Goal: Communication & Community: Share content

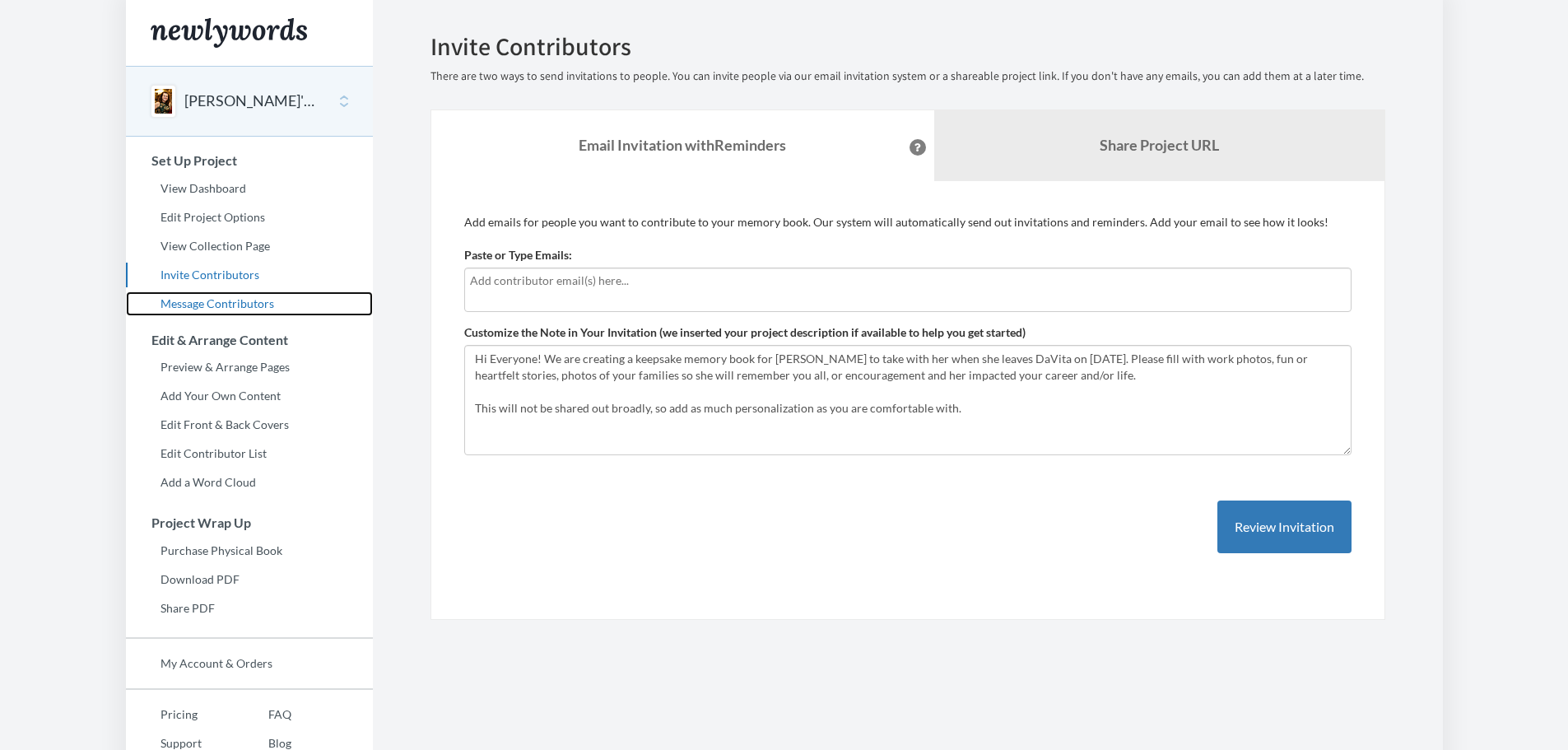
click at [242, 303] on link "Message Contributors" at bounding box center [250, 303] width 247 height 24
click at [674, 287] on input "text" at bounding box center [908, 280] width 876 height 18
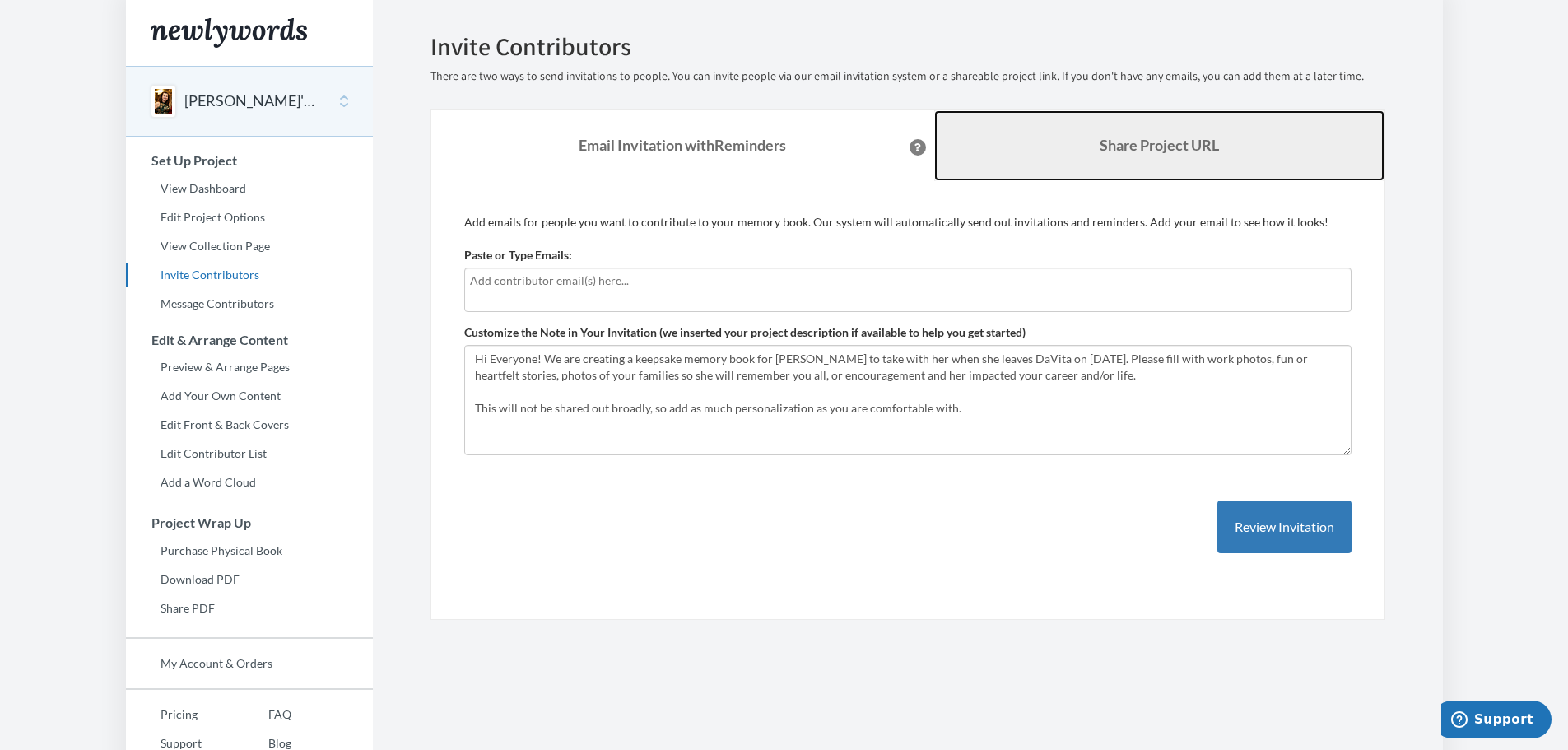
click at [1137, 140] on b "Share Project URL" at bounding box center [1159, 144] width 119 height 18
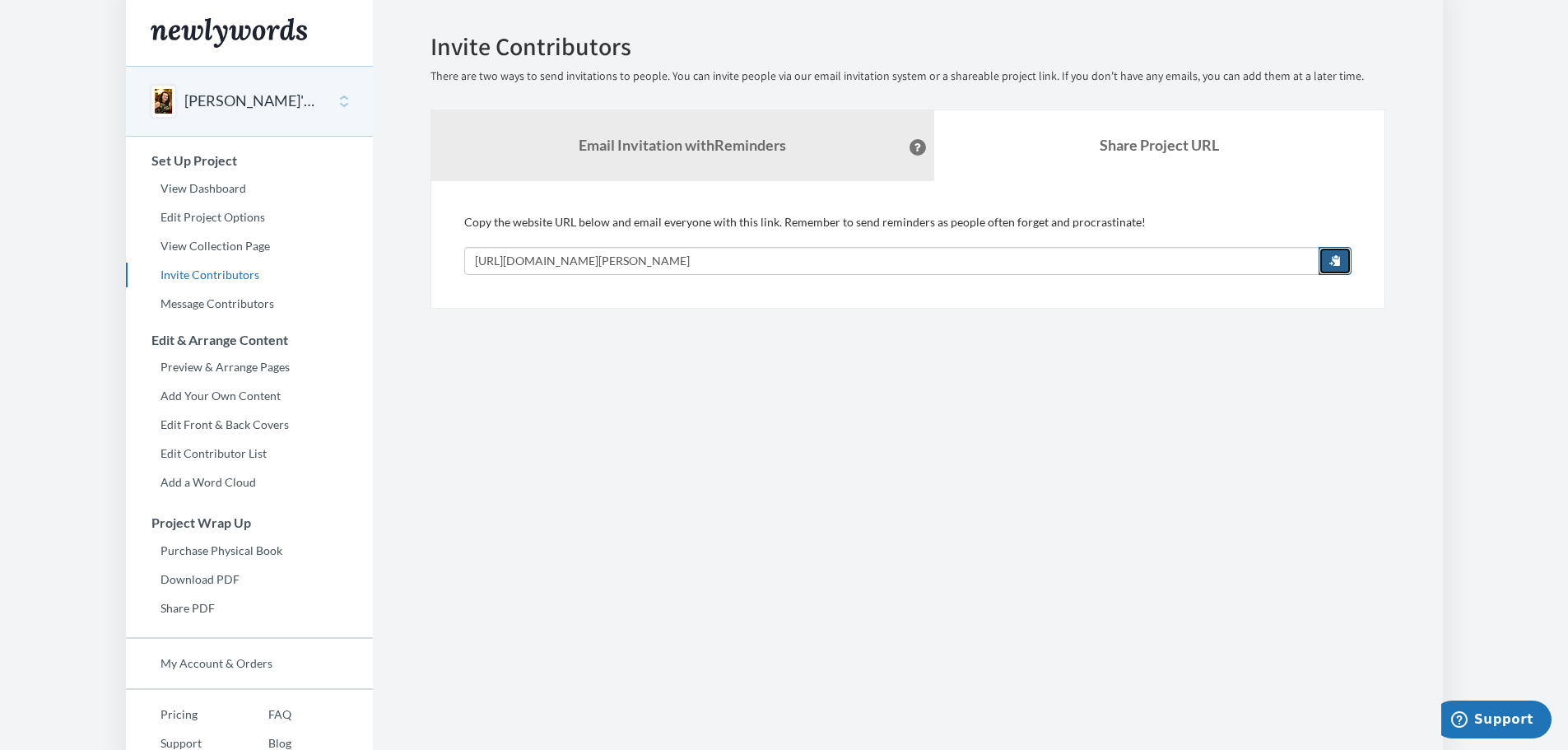
click at [1334, 261] on span "button" at bounding box center [1335, 260] width 11 height 11
click at [598, 344] on section "Emails have been sent! Invite Contributors There are two ways to send invitatio…" at bounding box center [907, 409] width 1070 height 818
